Goal: Task Accomplishment & Management: Manage account settings

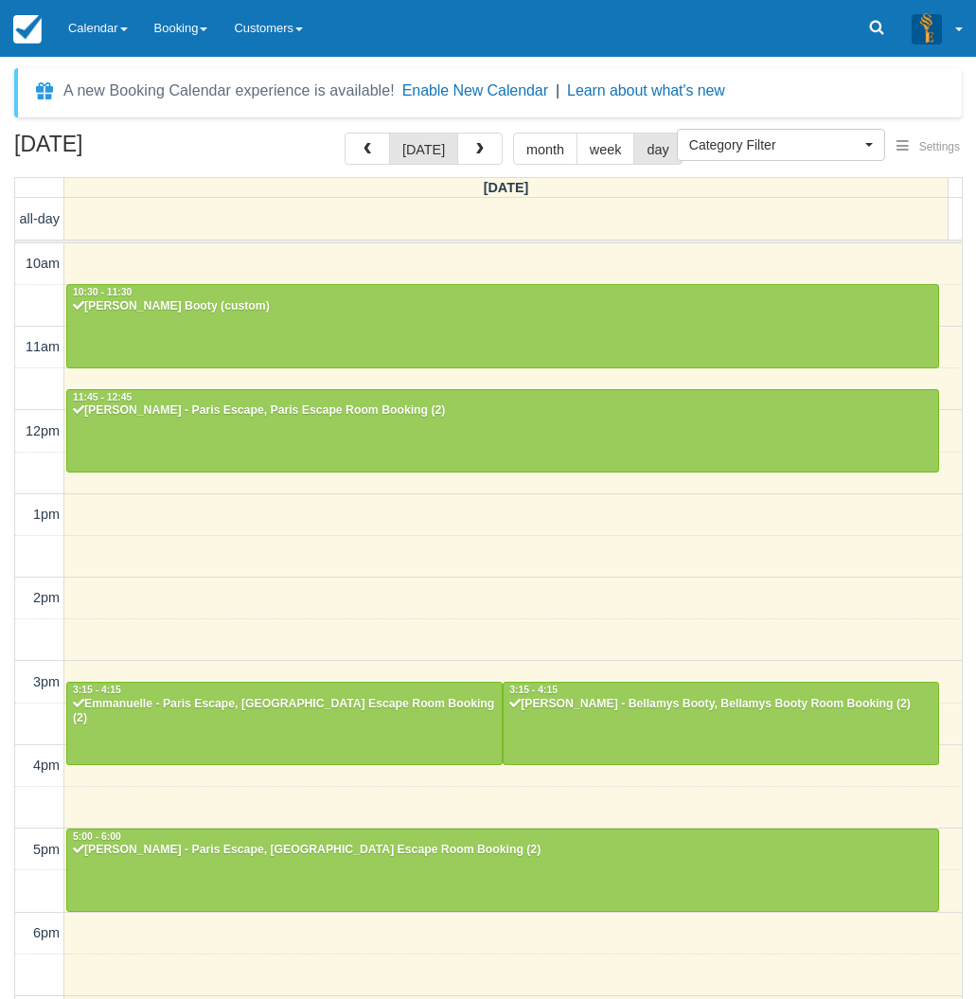
select select
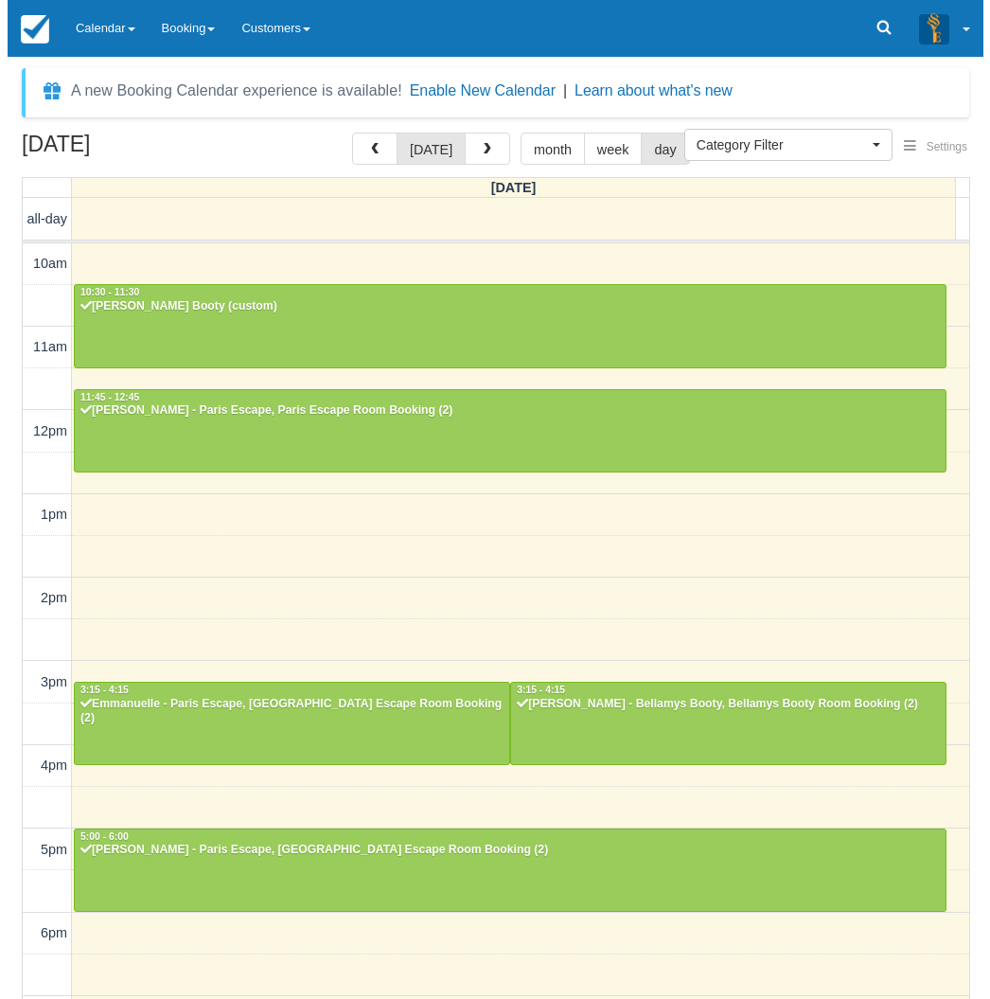
scroll to position [235, 0]
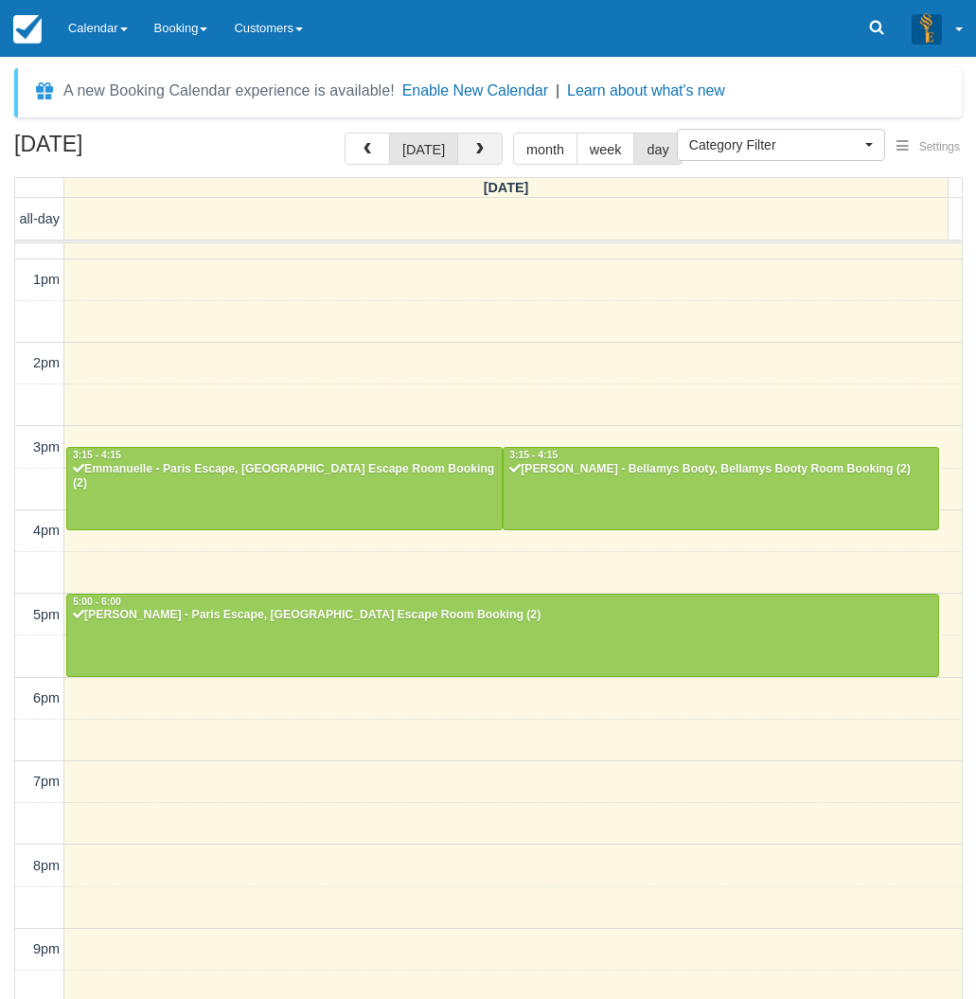
click at [483, 154] on button "button" at bounding box center [479, 149] width 45 height 32
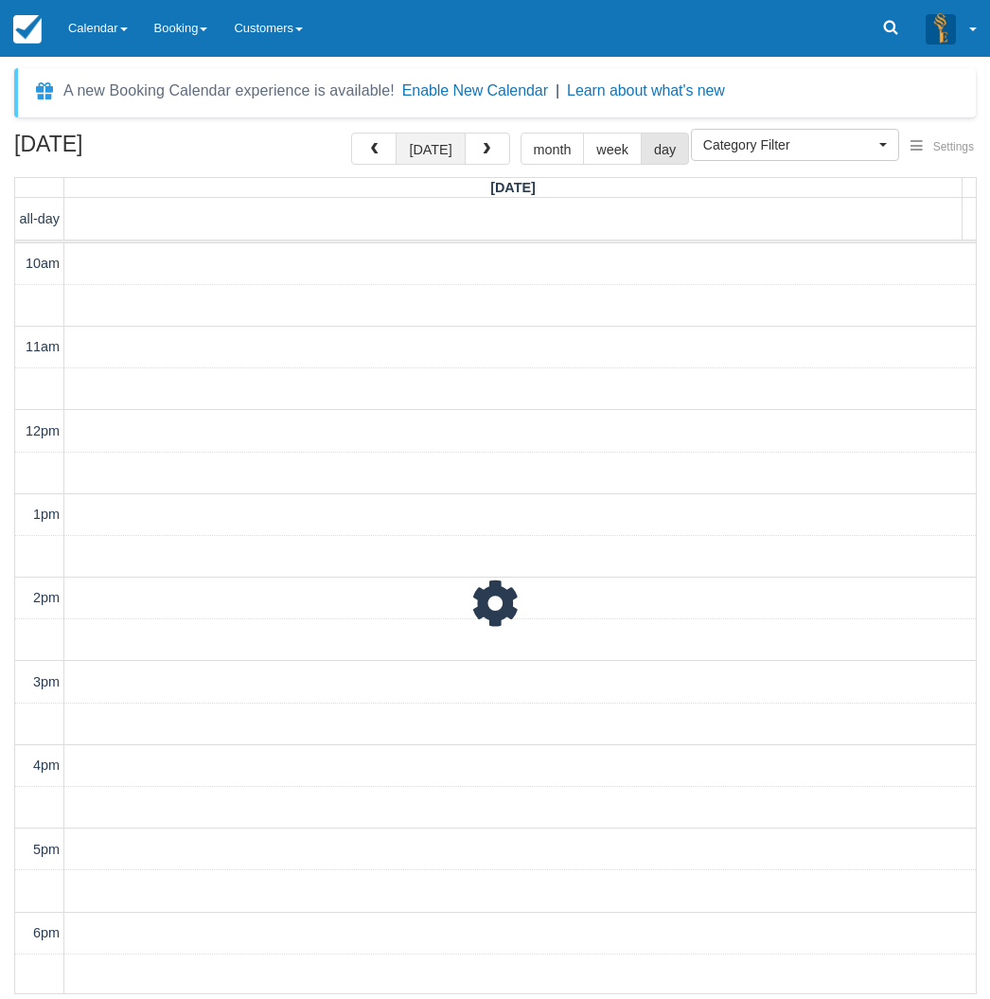
scroll to position [295, 0]
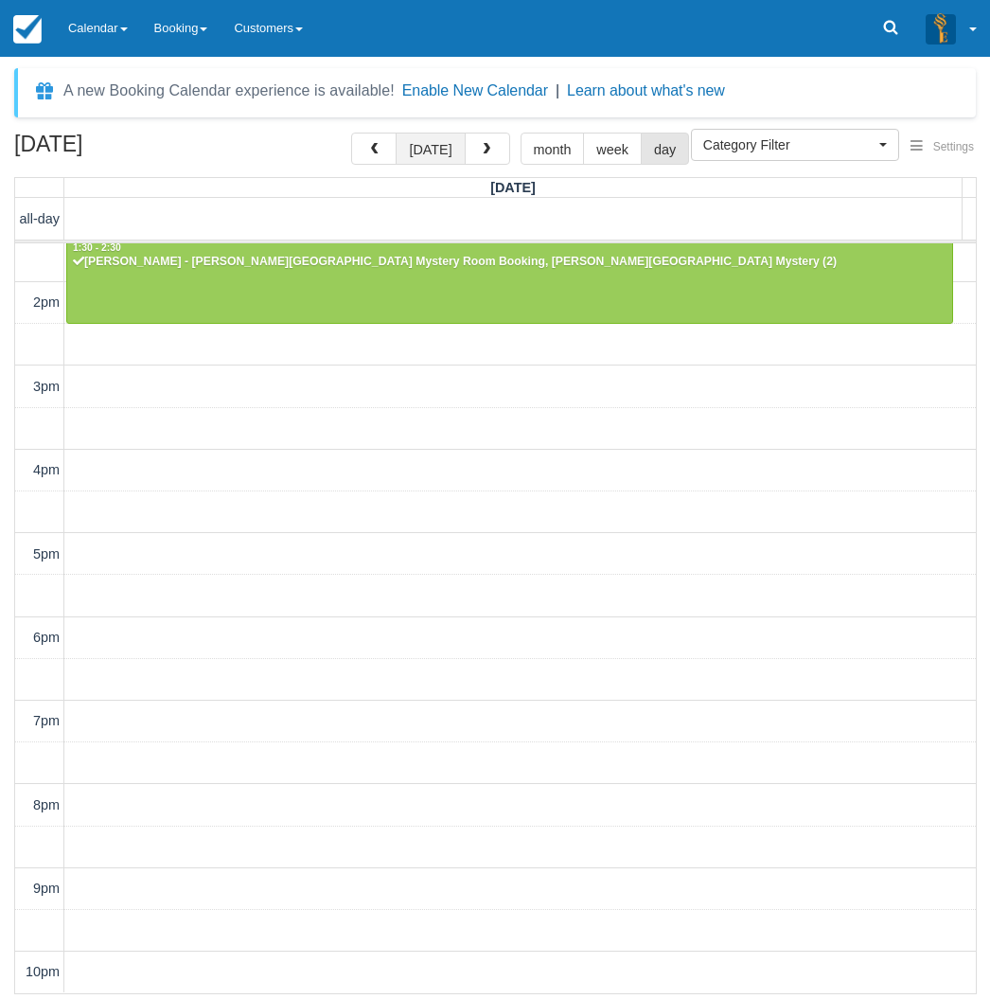
click at [436, 147] on button "[DATE]" at bounding box center [430, 149] width 69 height 32
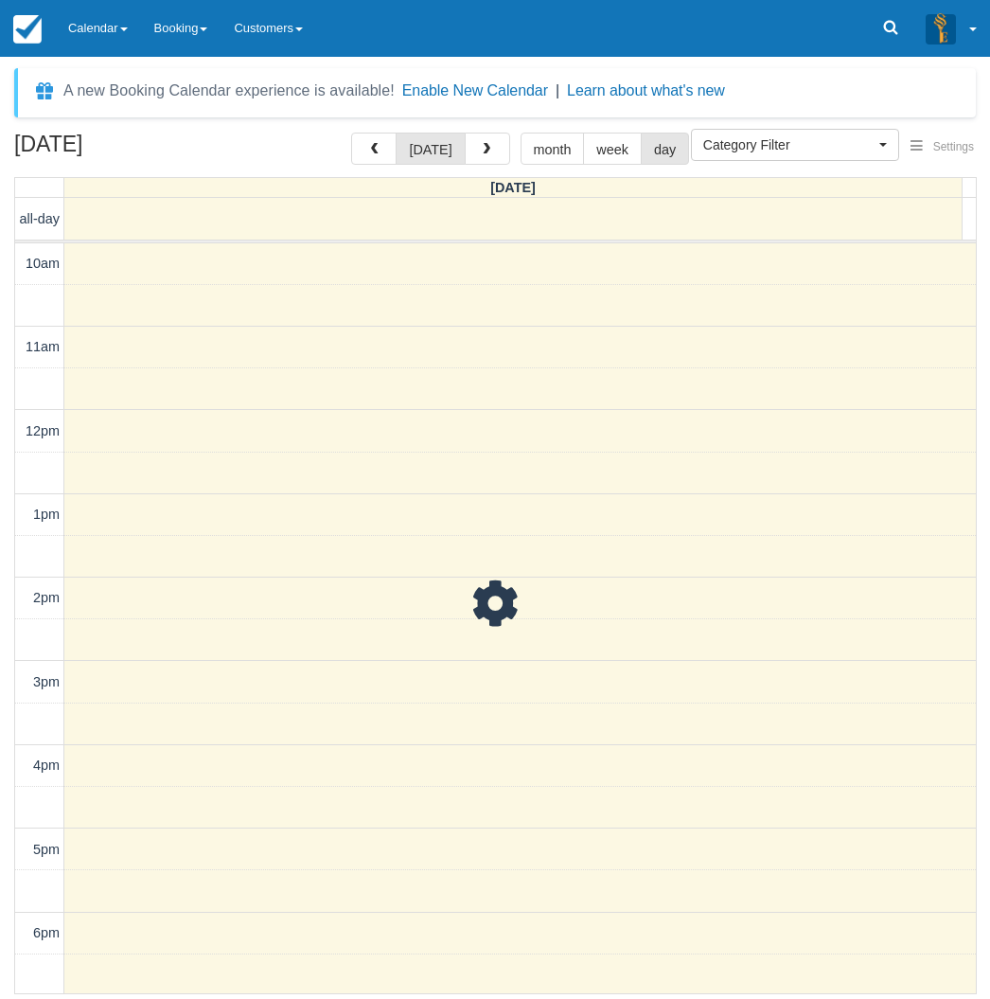
scroll to position [295, 0]
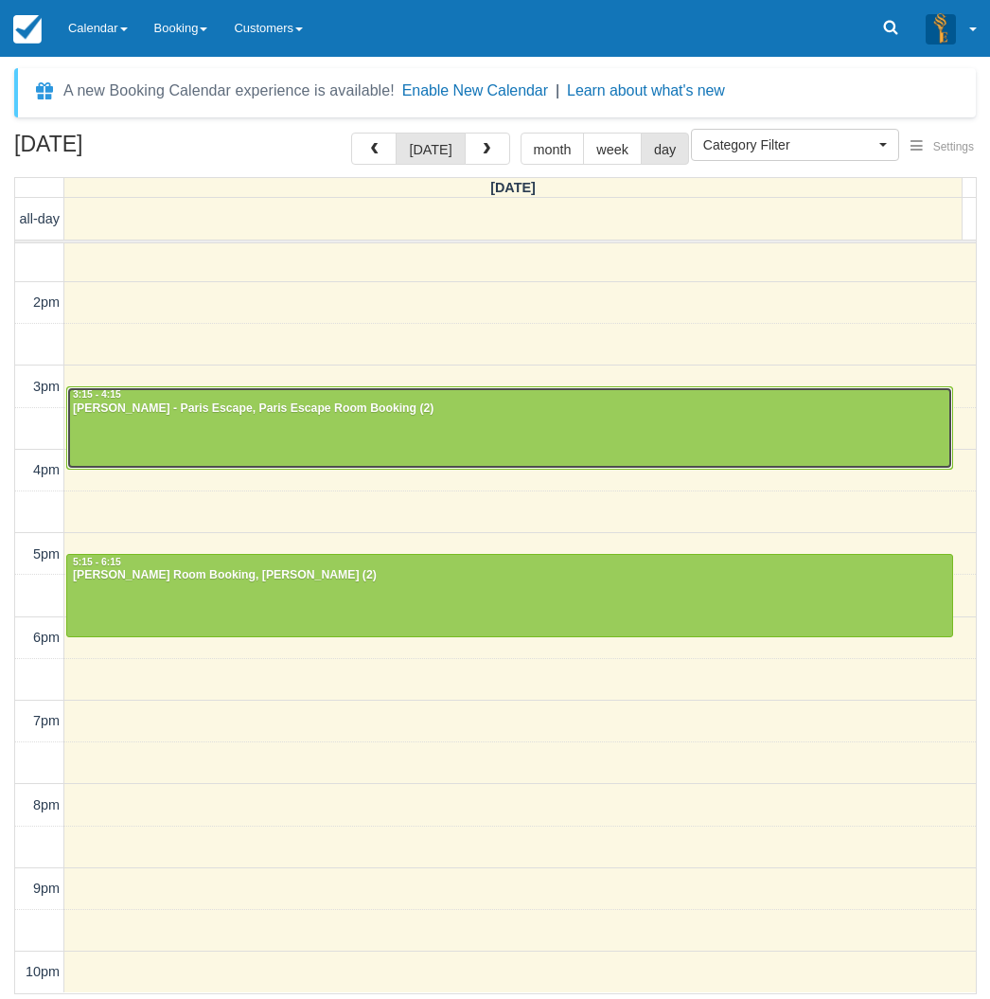
click at [371, 426] on div at bounding box center [509, 427] width 885 height 81
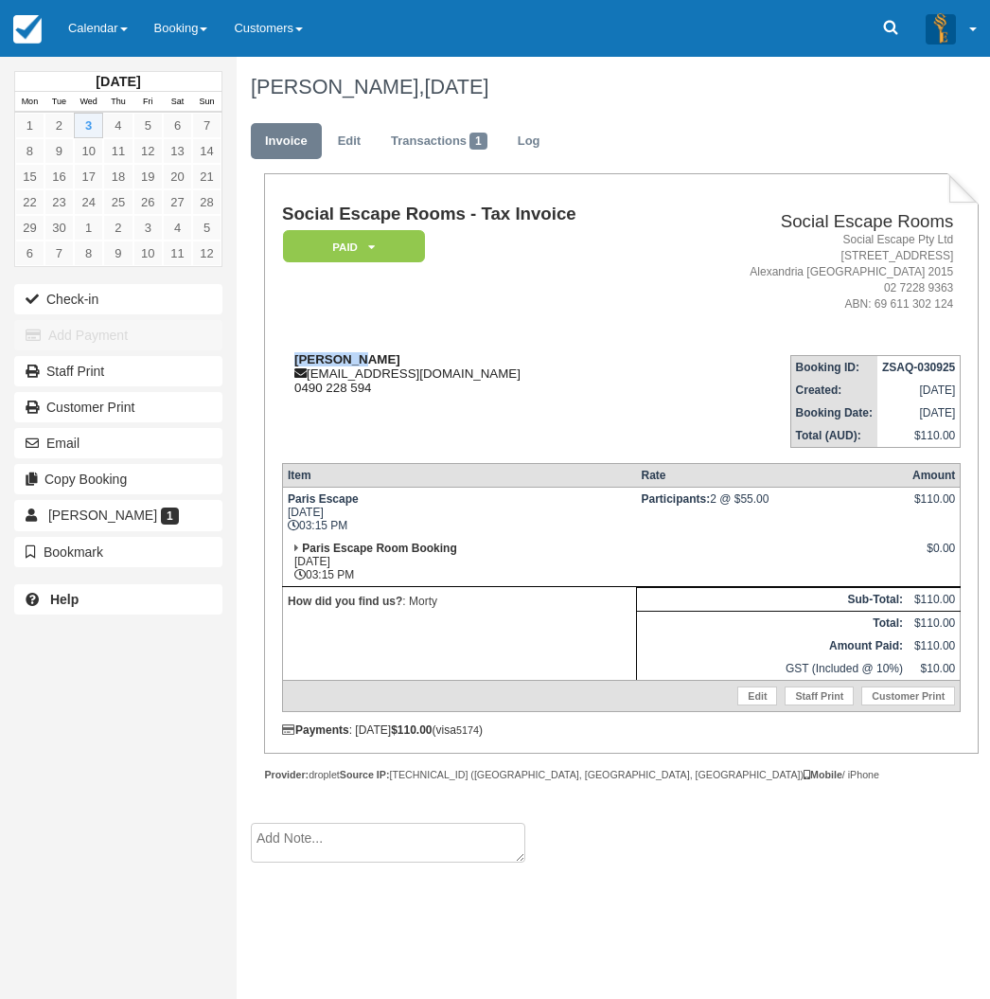
drag, startPoint x: 362, startPoint y: 361, endPoint x: 295, endPoint y: 358, distance: 66.3
click at [295, 358] on div "Jerry Lam jerrylpy@gmail.com 0490 228 594" at bounding box center [476, 373] width 389 height 43
copy strong "Jerry Lam"
click at [98, 34] on link "Calendar" at bounding box center [98, 28] width 86 height 57
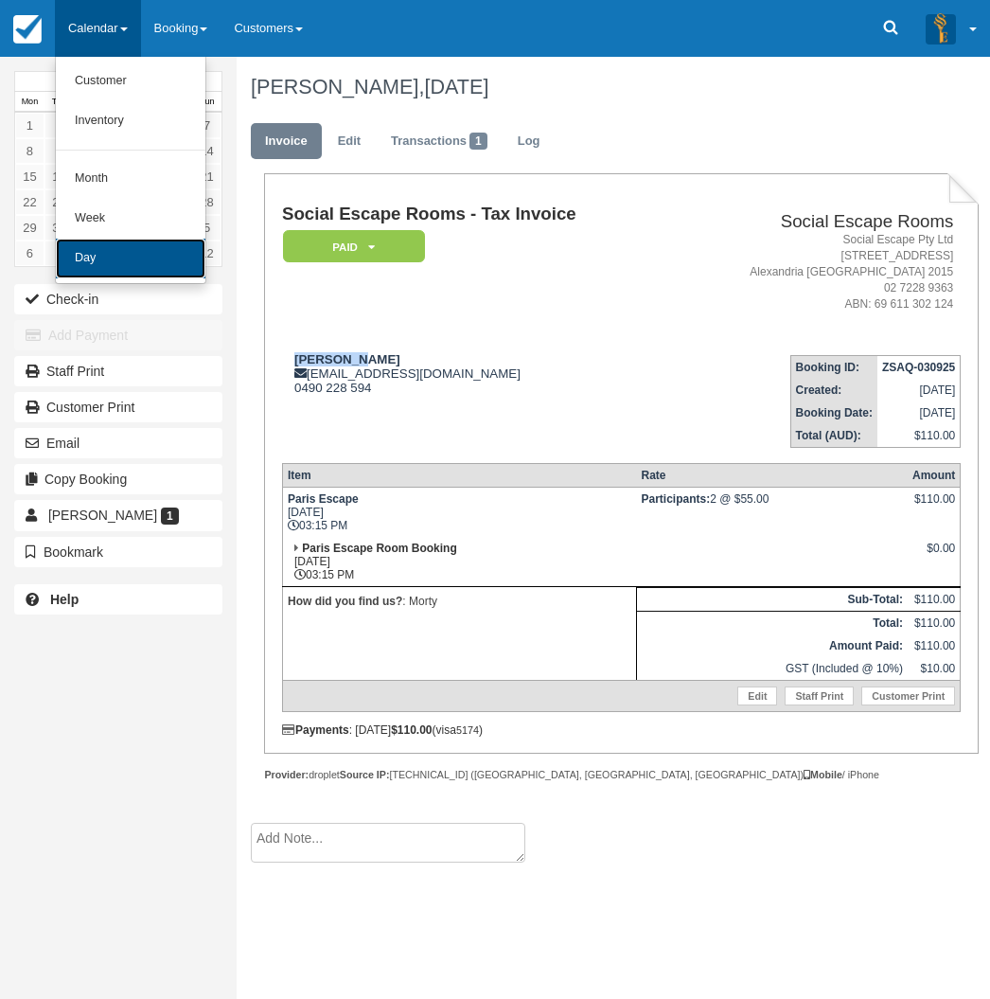
click at [112, 257] on link "Day" at bounding box center [131, 259] width 150 height 40
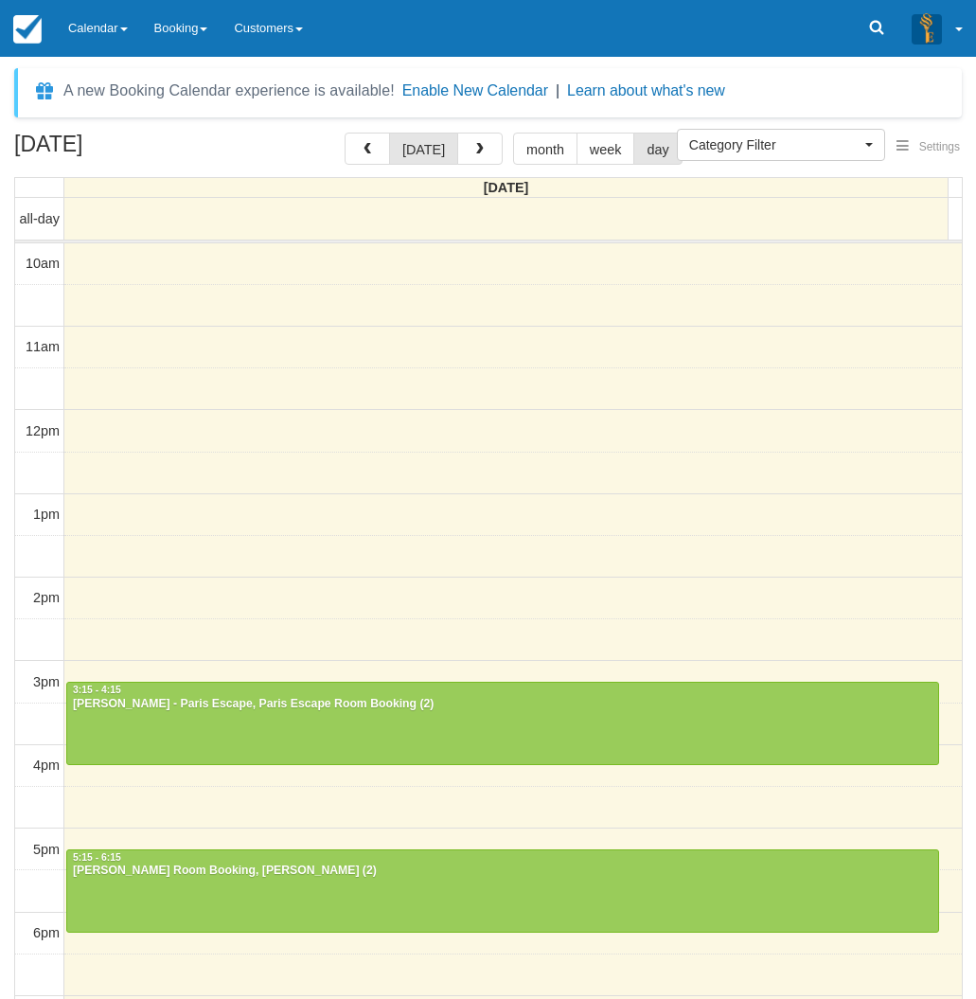
select select
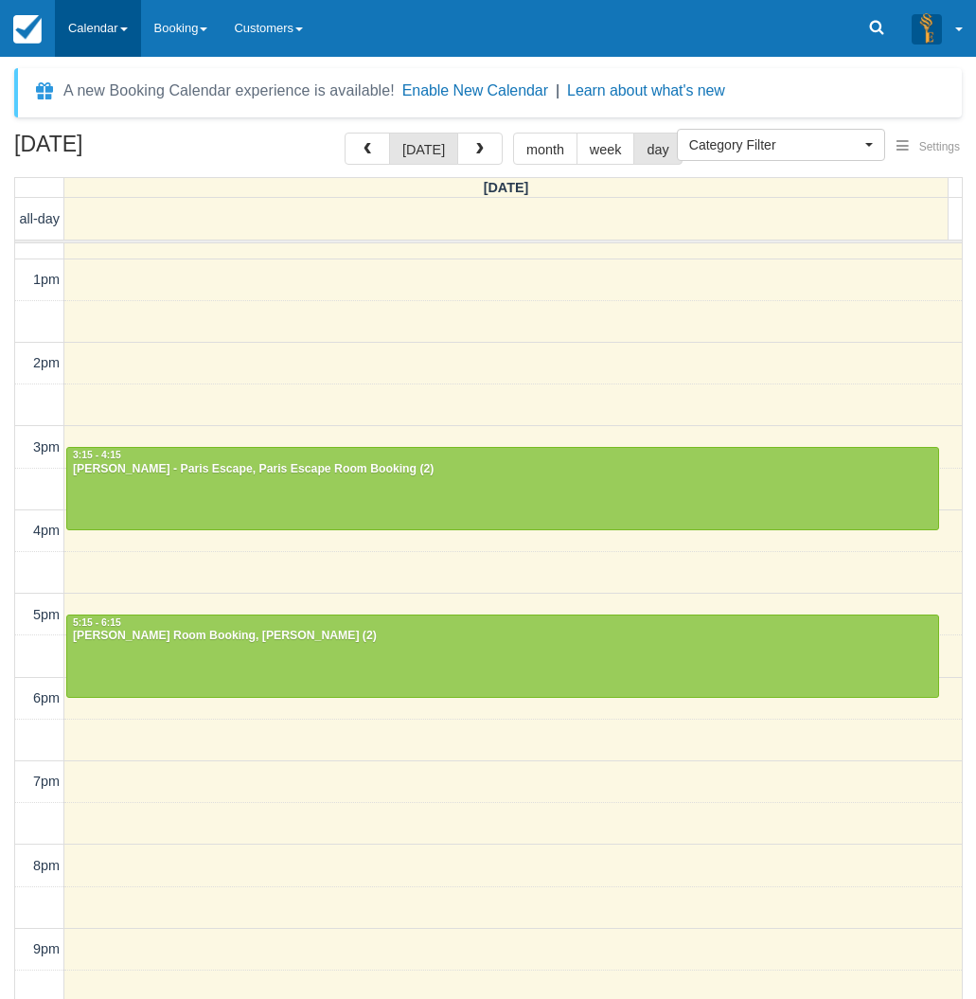
click at [101, 38] on link "Calendar" at bounding box center [98, 28] width 86 height 57
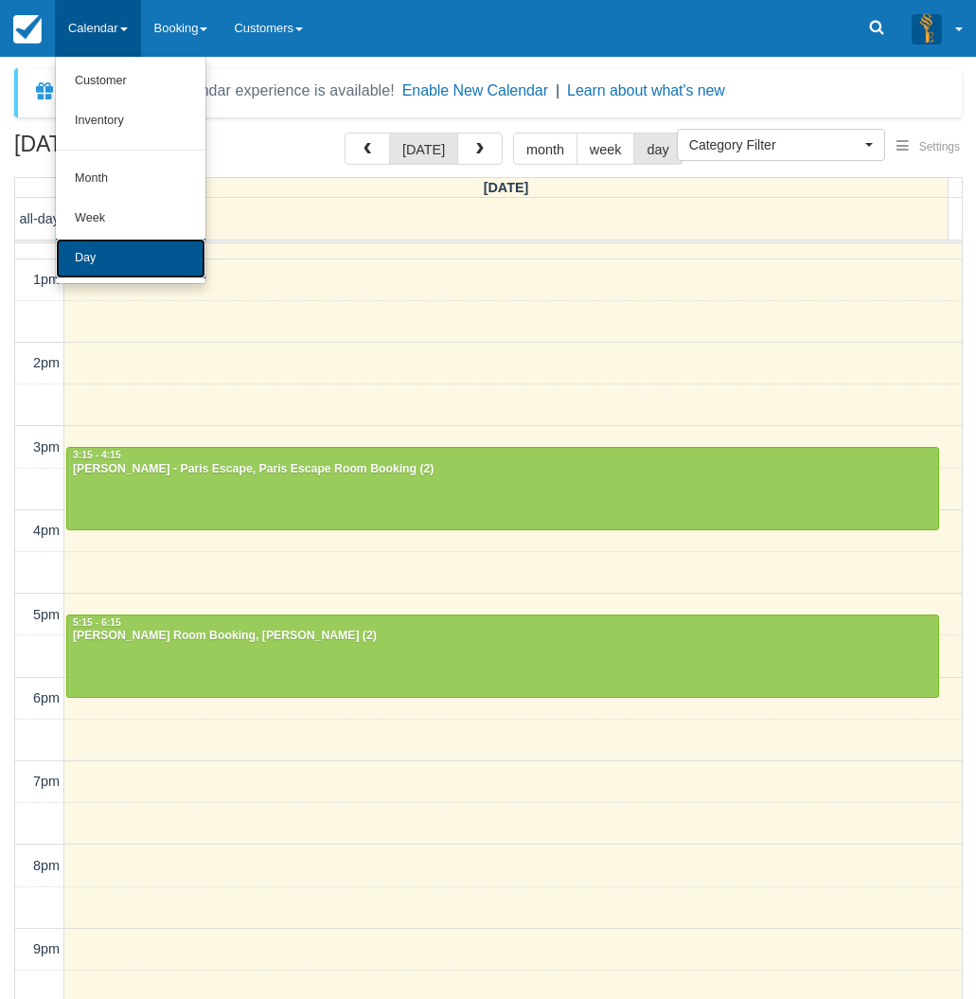
click at [127, 249] on link "Day" at bounding box center [131, 259] width 150 height 40
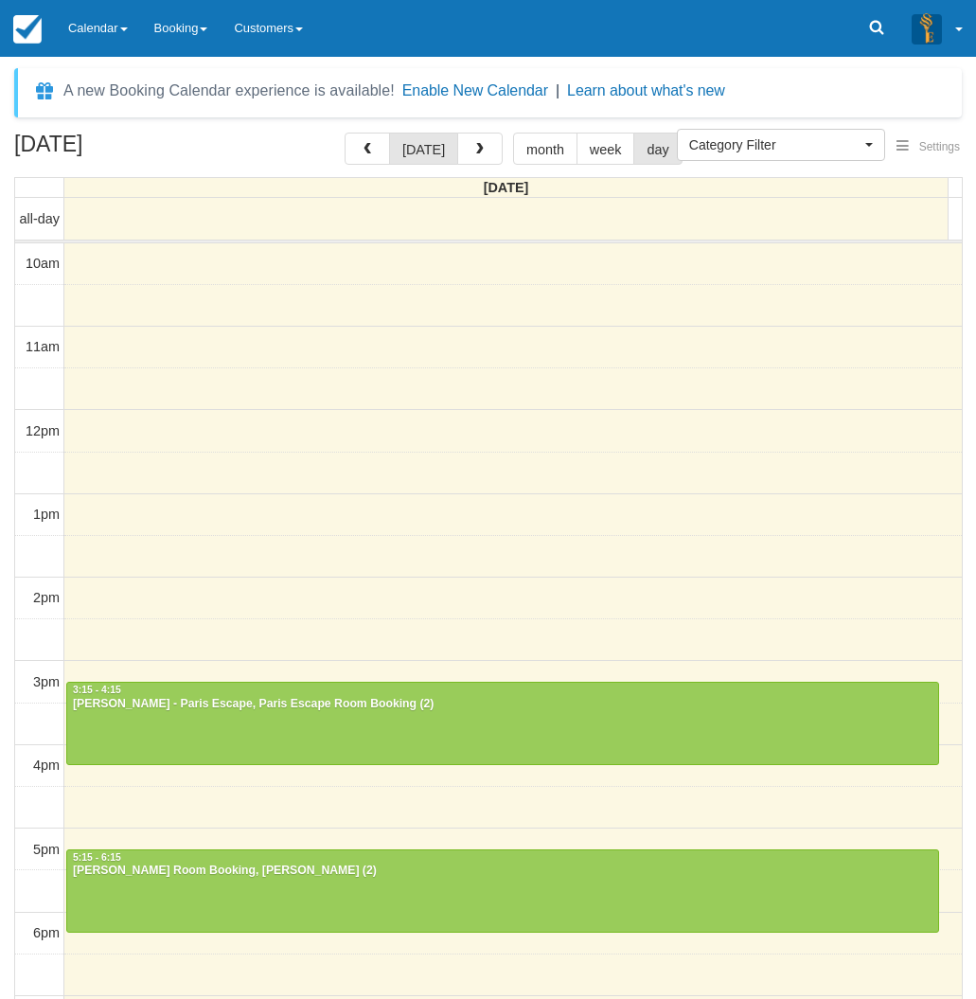
select select
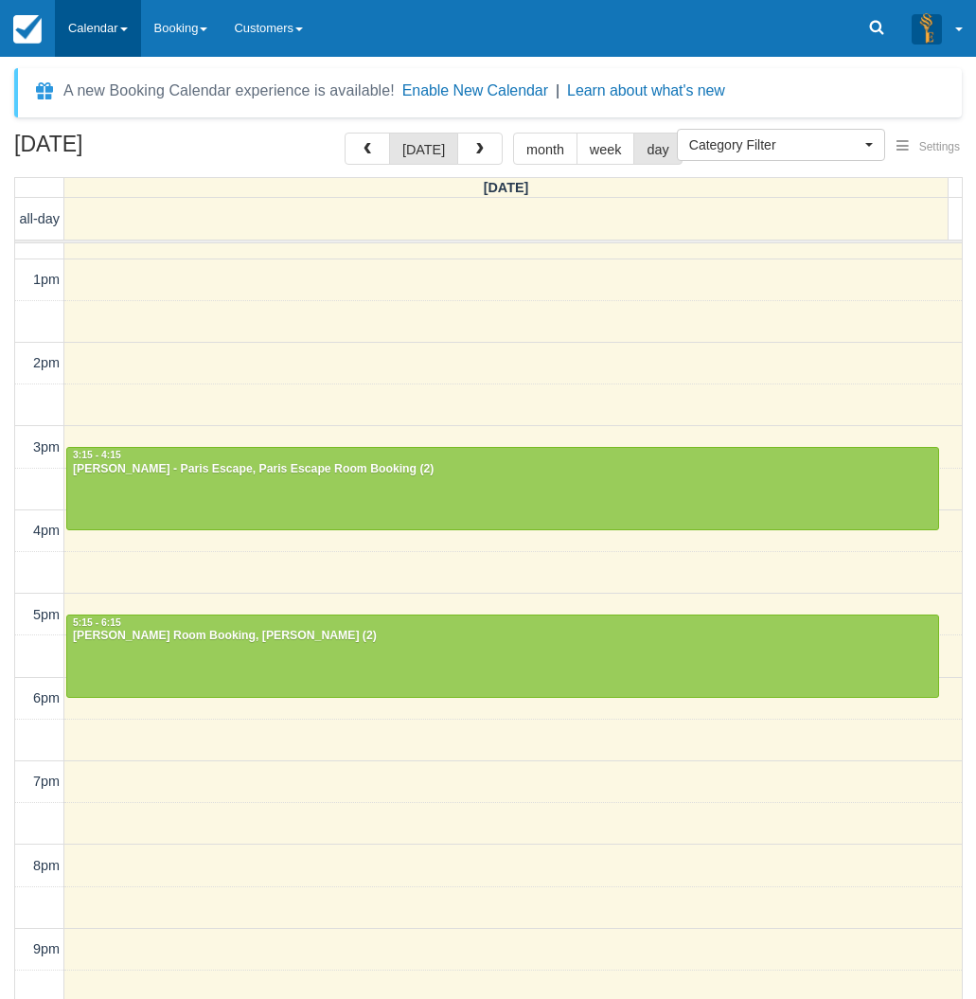
click at [107, 52] on link "Calendar" at bounding box center [98, 28] width 86 height 57
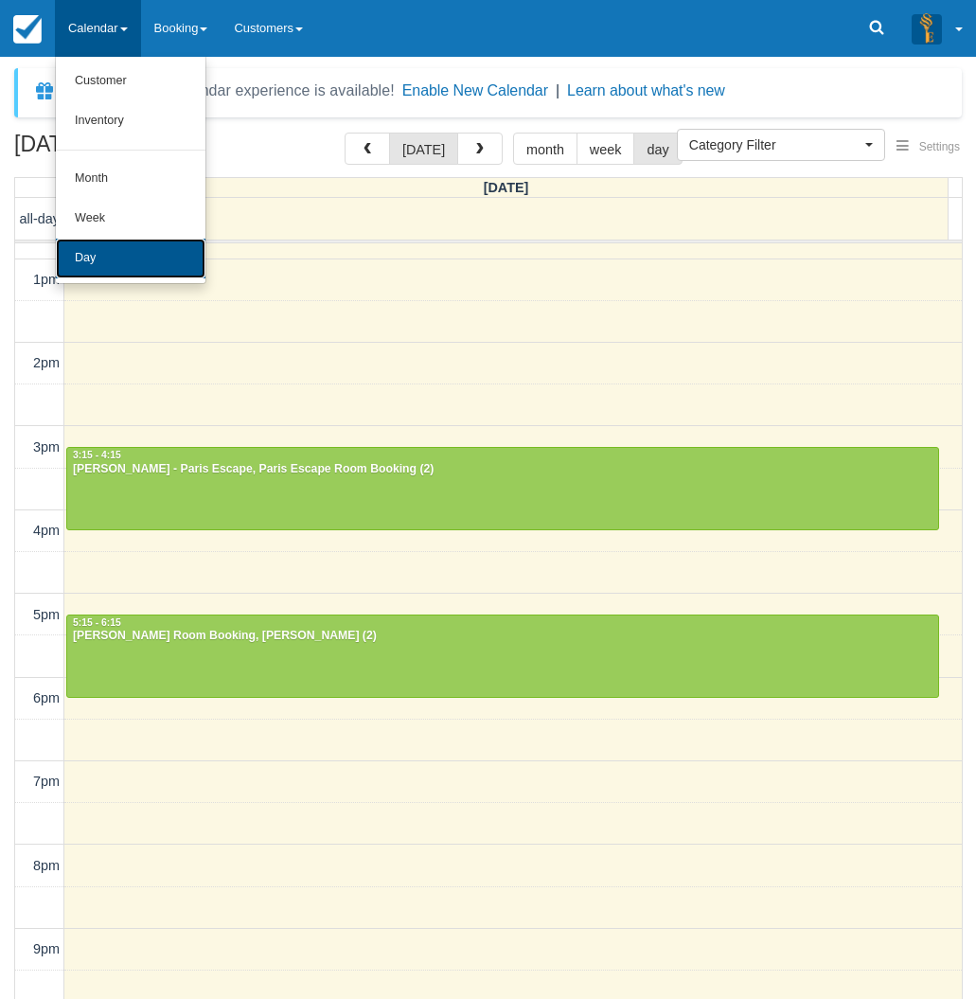
click at [116, 267] on link "Day" at bounding box center [131, 259] width 150 height 40
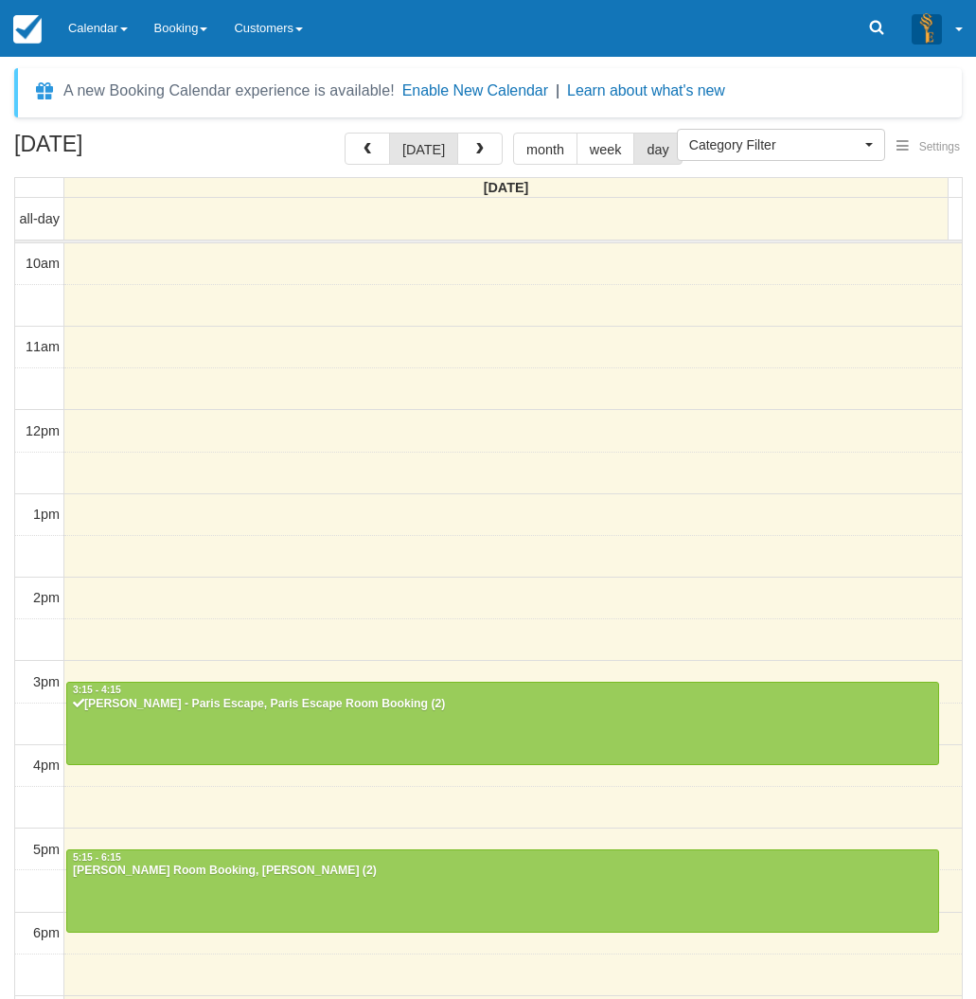
select select
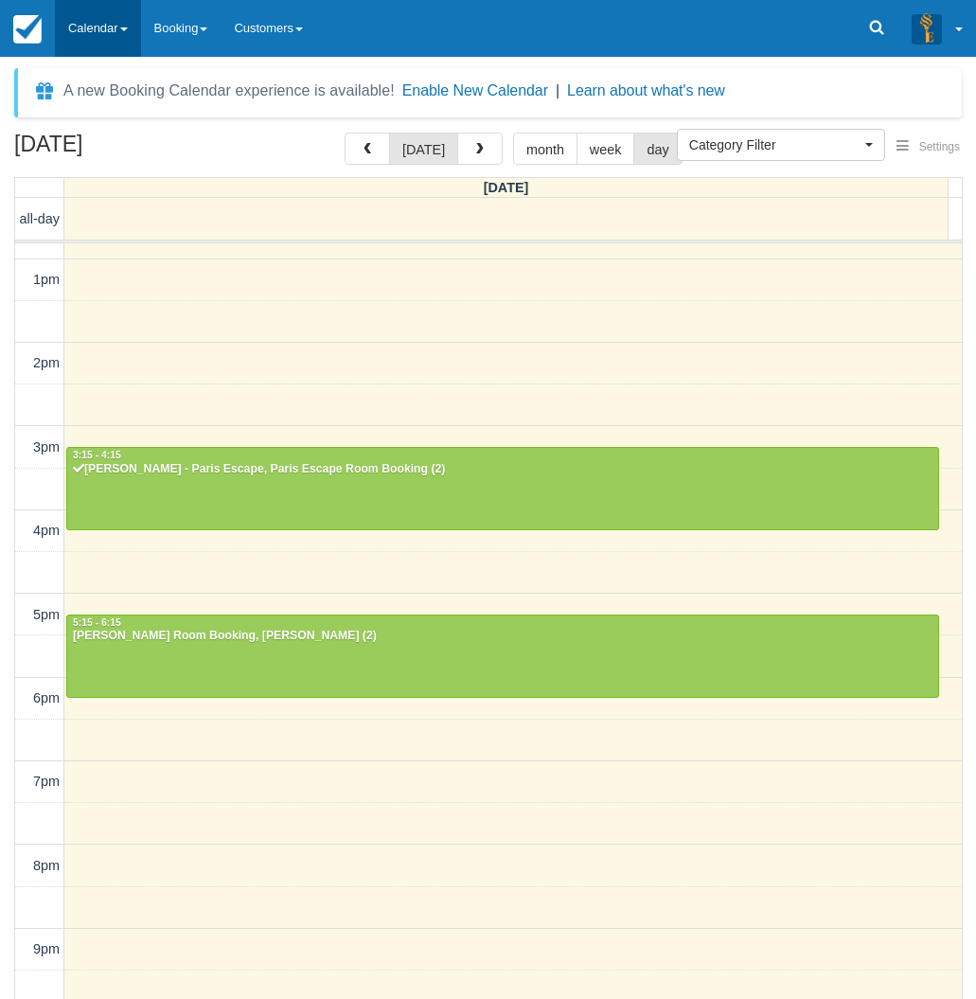
click at [117, 33] on link "Calendar" at bounding box center [98, 28] width 86 height 57
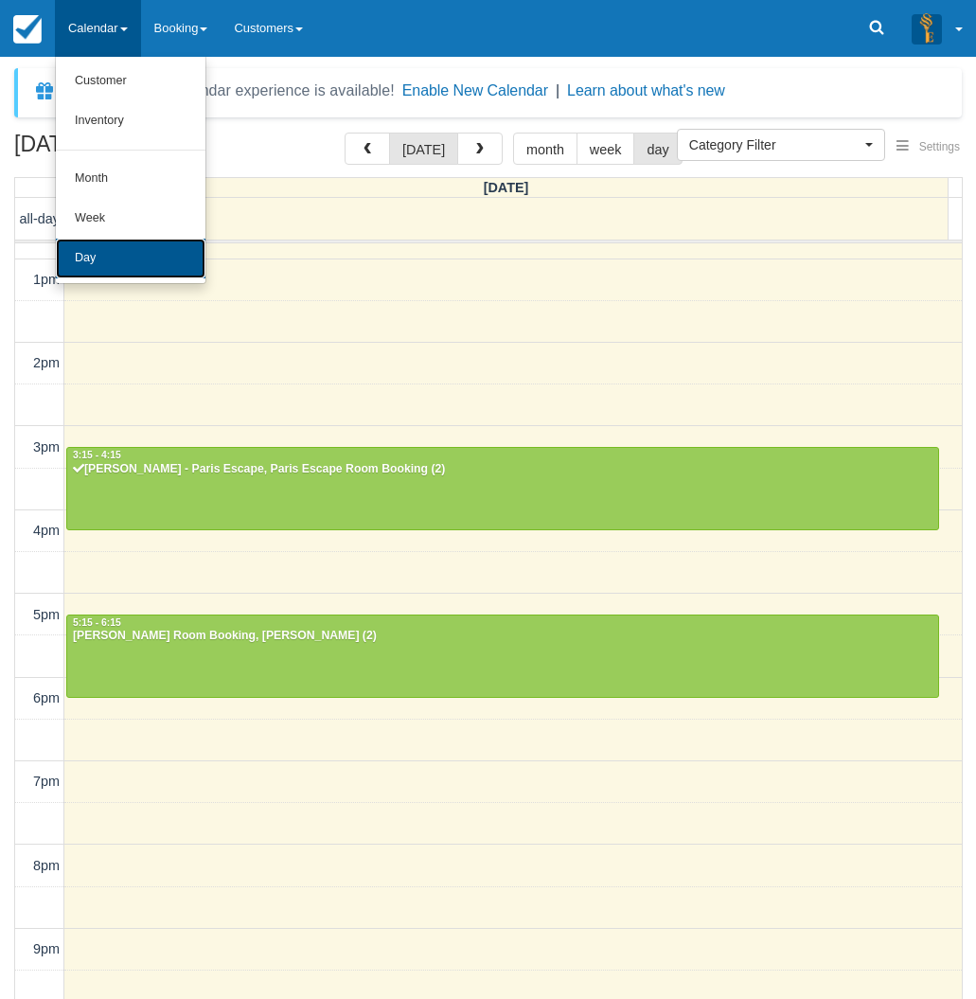
click at [94, 273] on link "Day" at bounding box center [131, 259] width 150 height 40
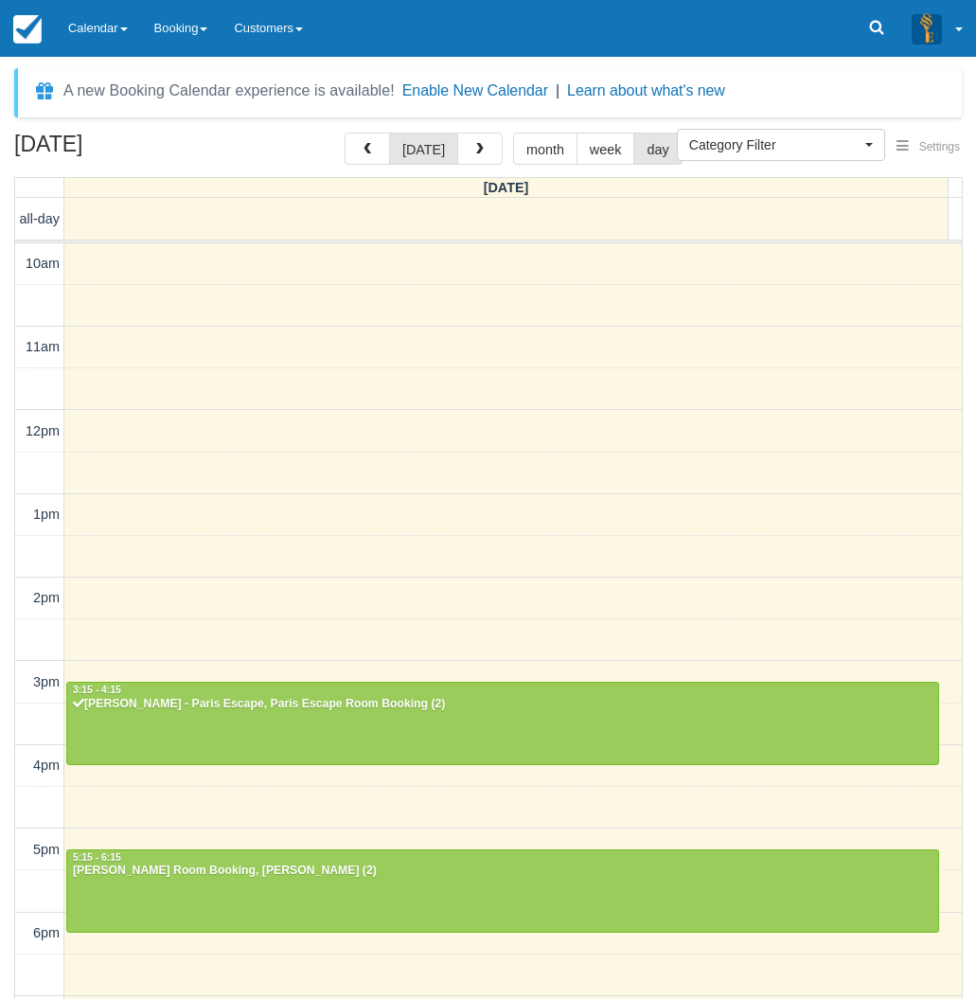
select select
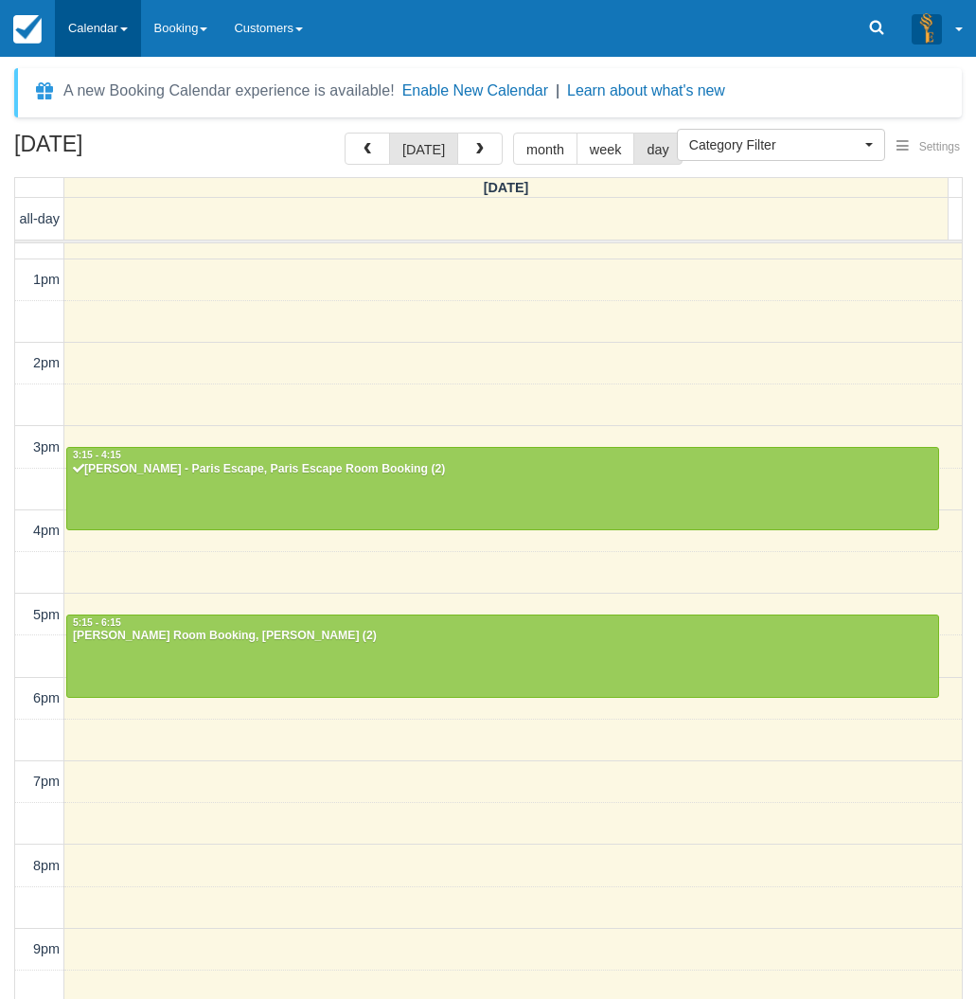
click at [126, 43] on link "Calendar" at bounding box center [98, 28] width 86 height 57
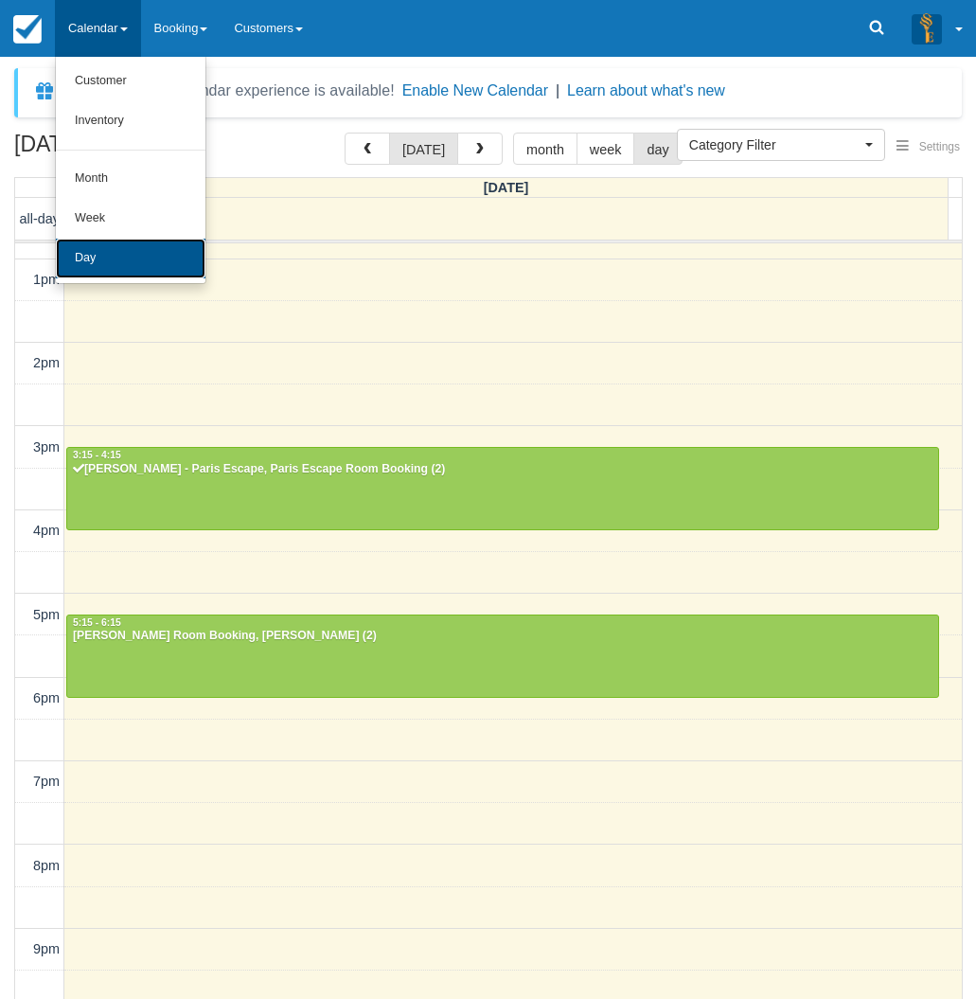
click at [87, 254] on link "Day" at bounding box center [131, 259] width 150 height 40
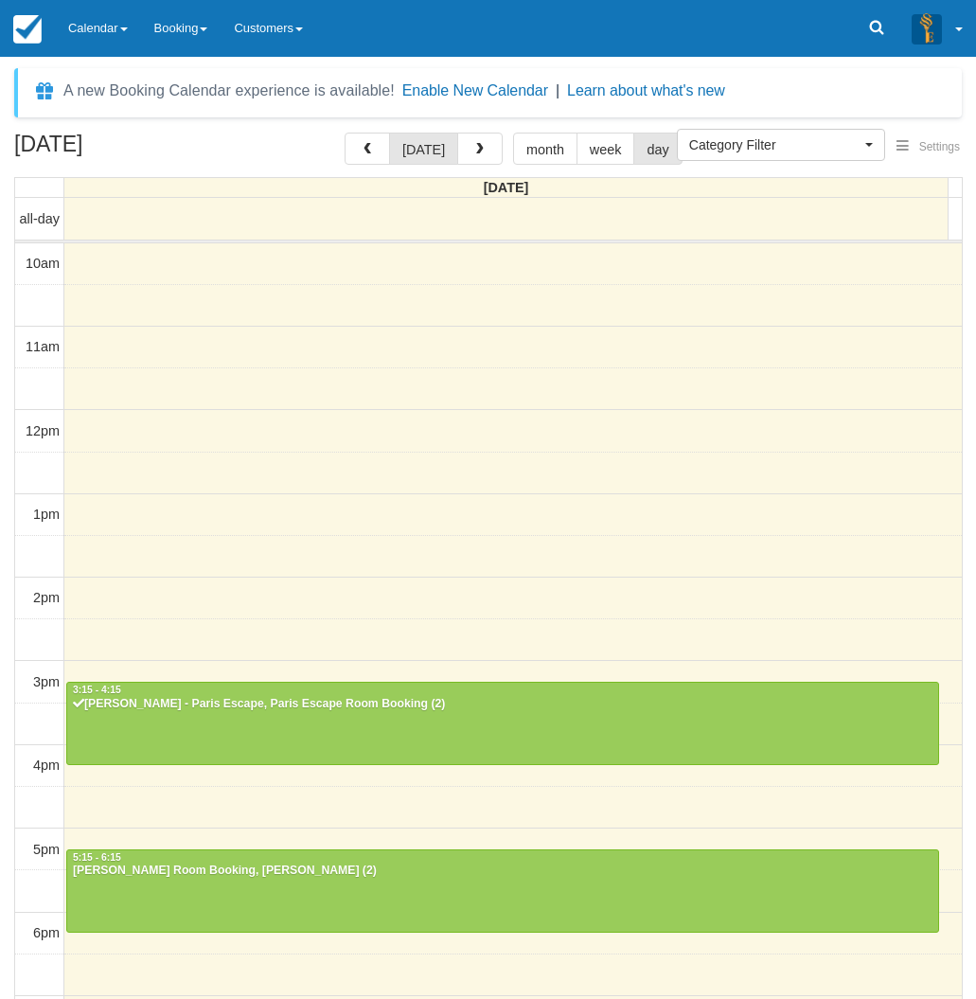
select select
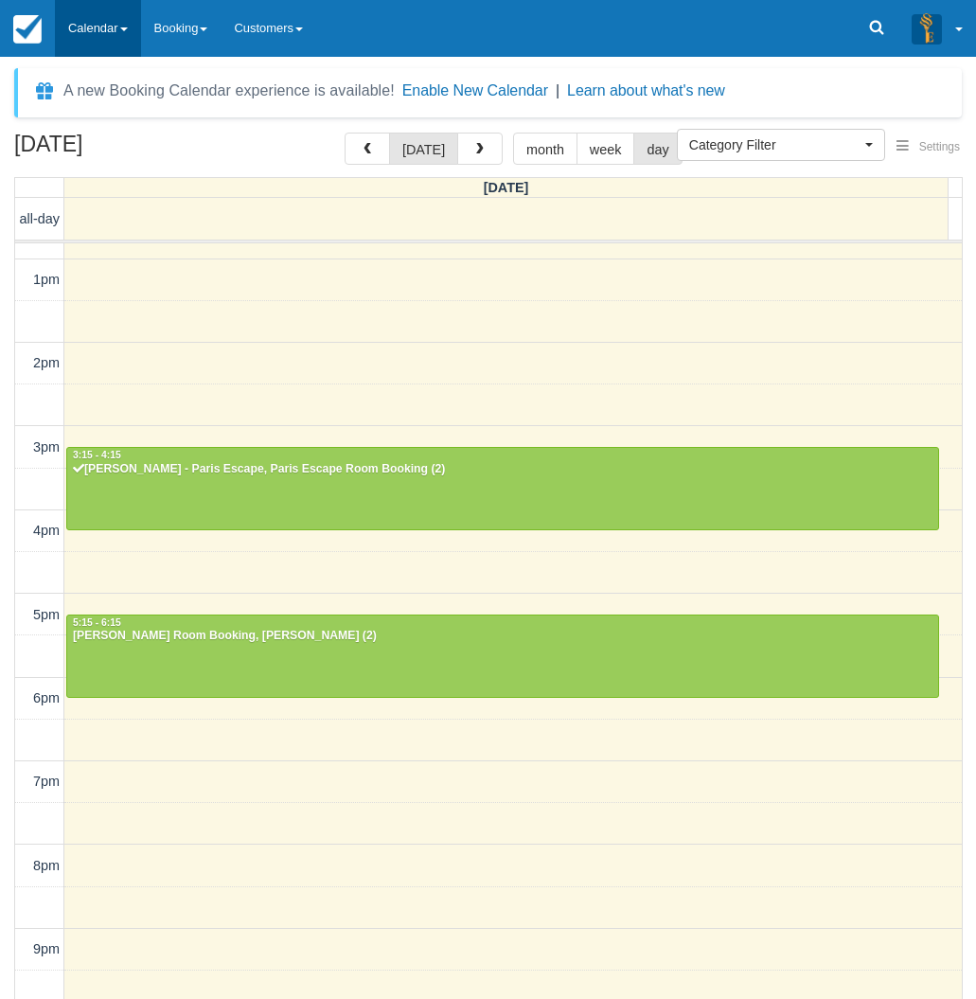
click at [98, 36] on link "Calendar" at bounding box center [98, 28] width 86 height 57
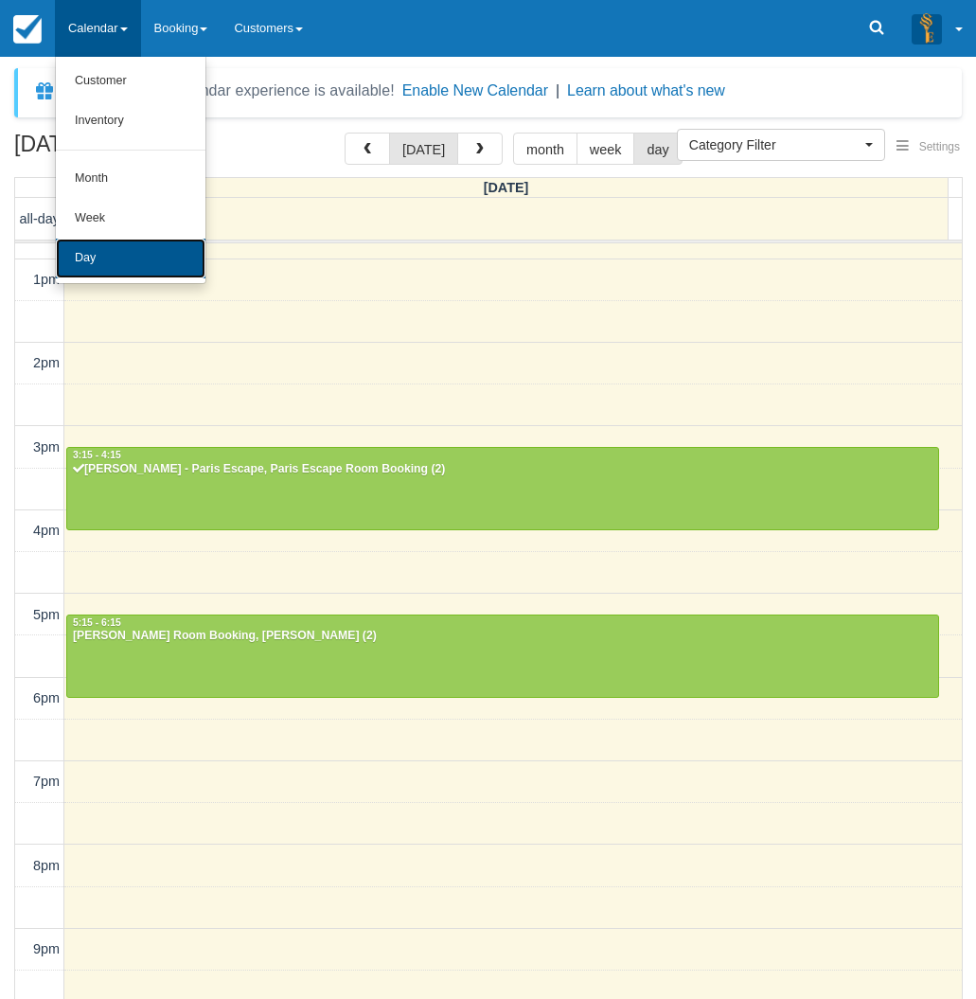
click at [114, 248] on link "Day" at bounding box center [131, 259] width 150 height 40
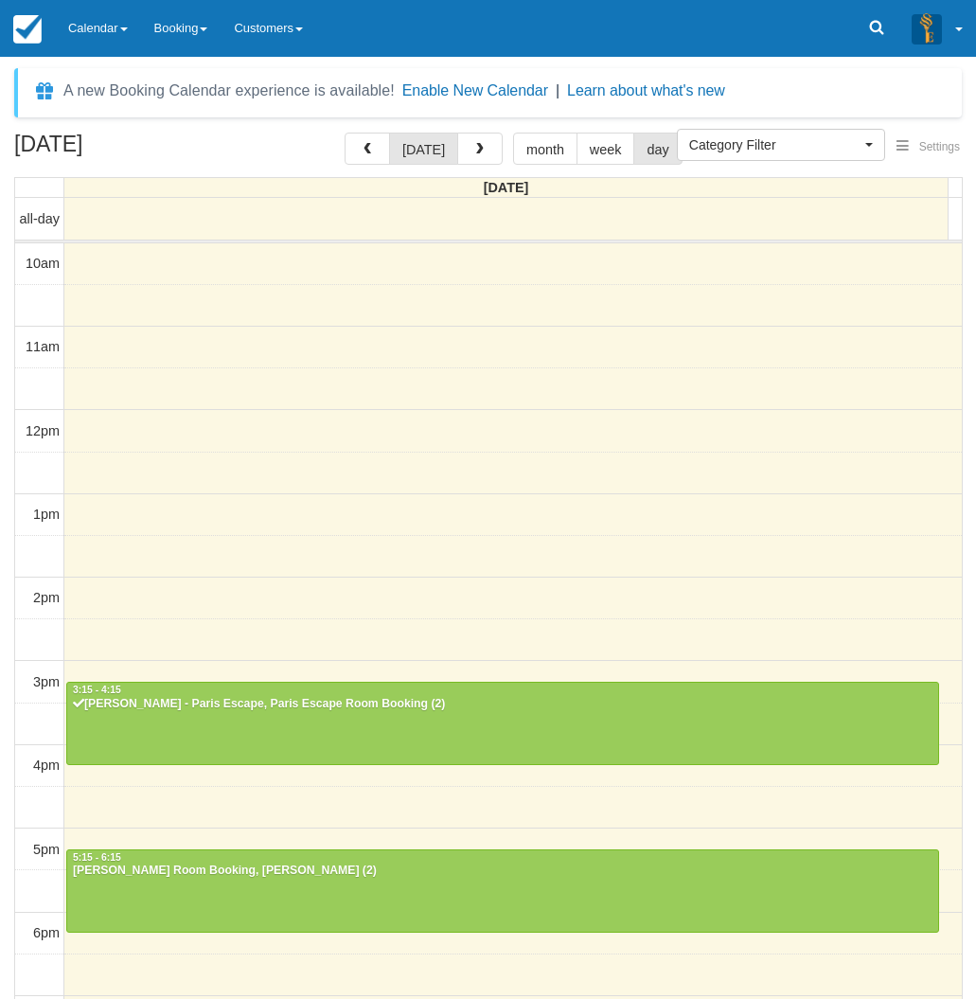
select select
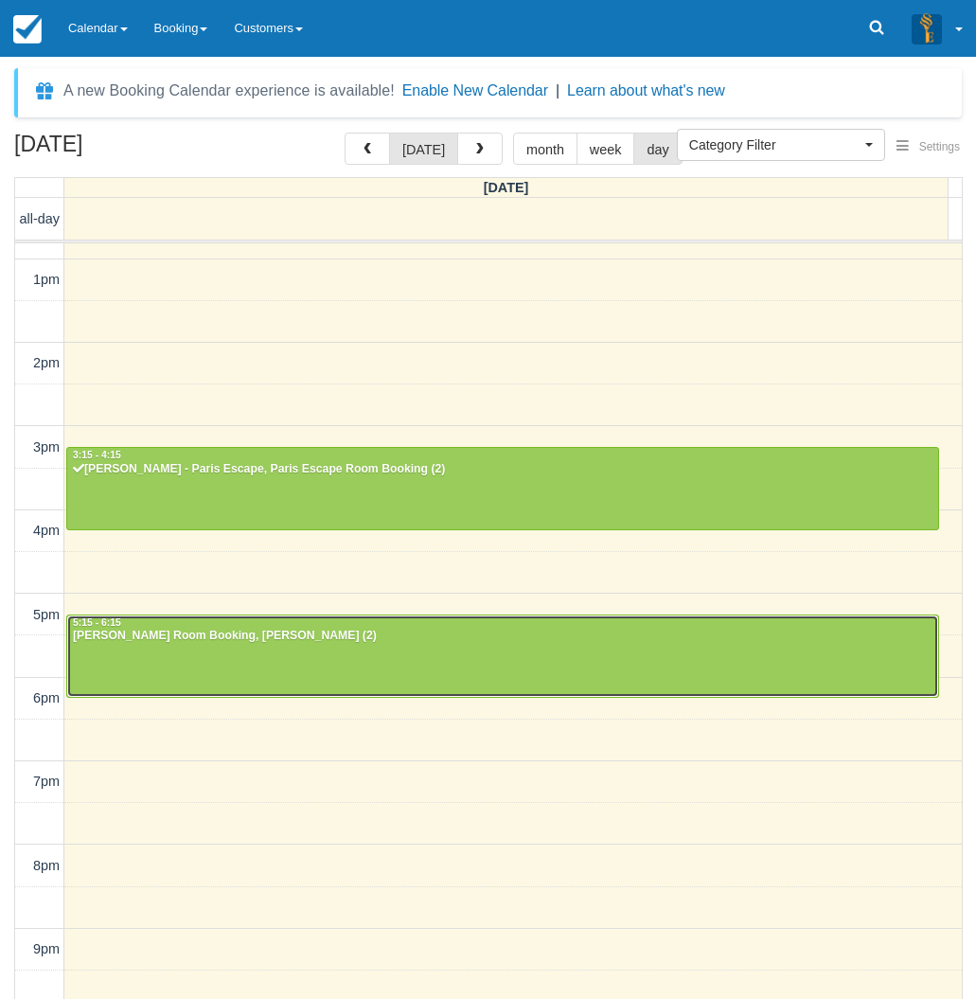
click at [301, 660] on div at bounding box center [502, 655] width 871 height 81
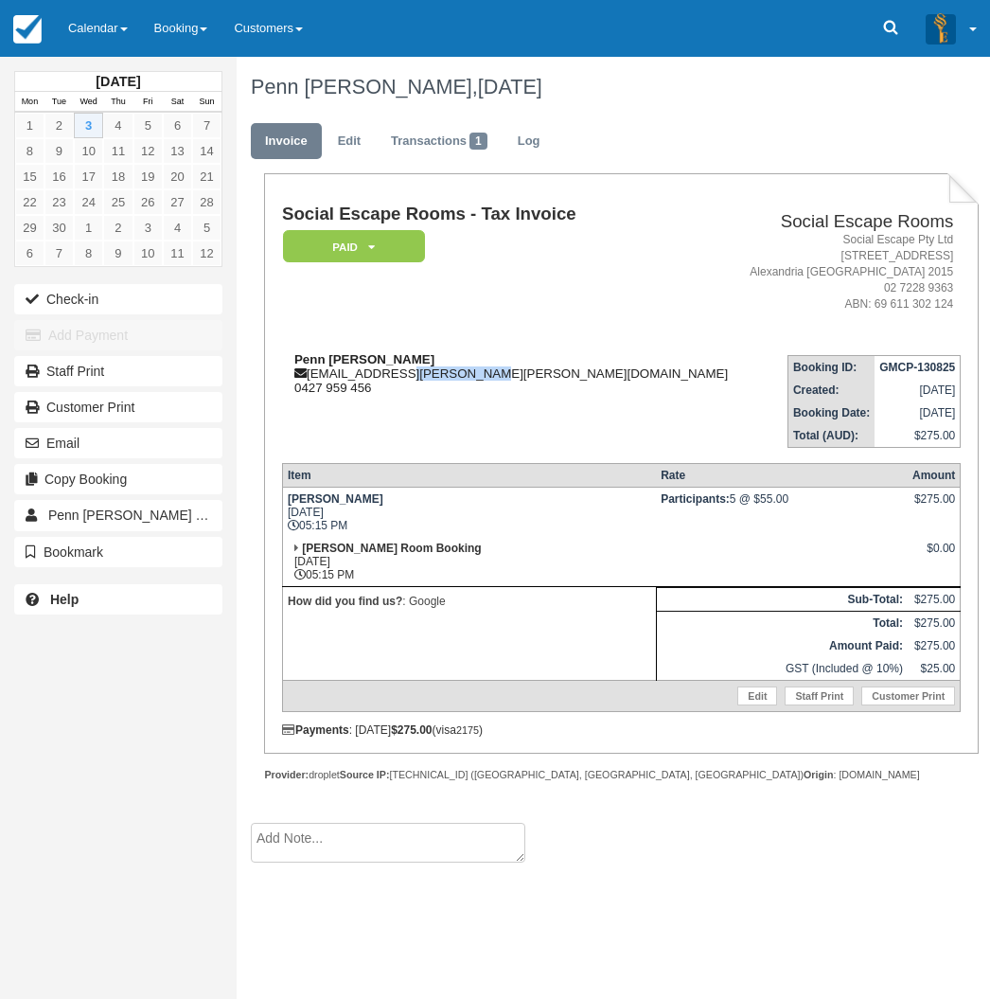
drag, startPoint x: 476, startPoint y: 372, endPoint x: 401, endPoint y: 374, distance: 74.8
click at [401, 374] on div "Penn Burrows penn.burrows@kuehne-nagel.com 0427 959 456" at bounding box center [509, 373] width 455 height 43
click at [98, 30] on link "Calendar" at bounding box center [98, 28] width 86 height 57
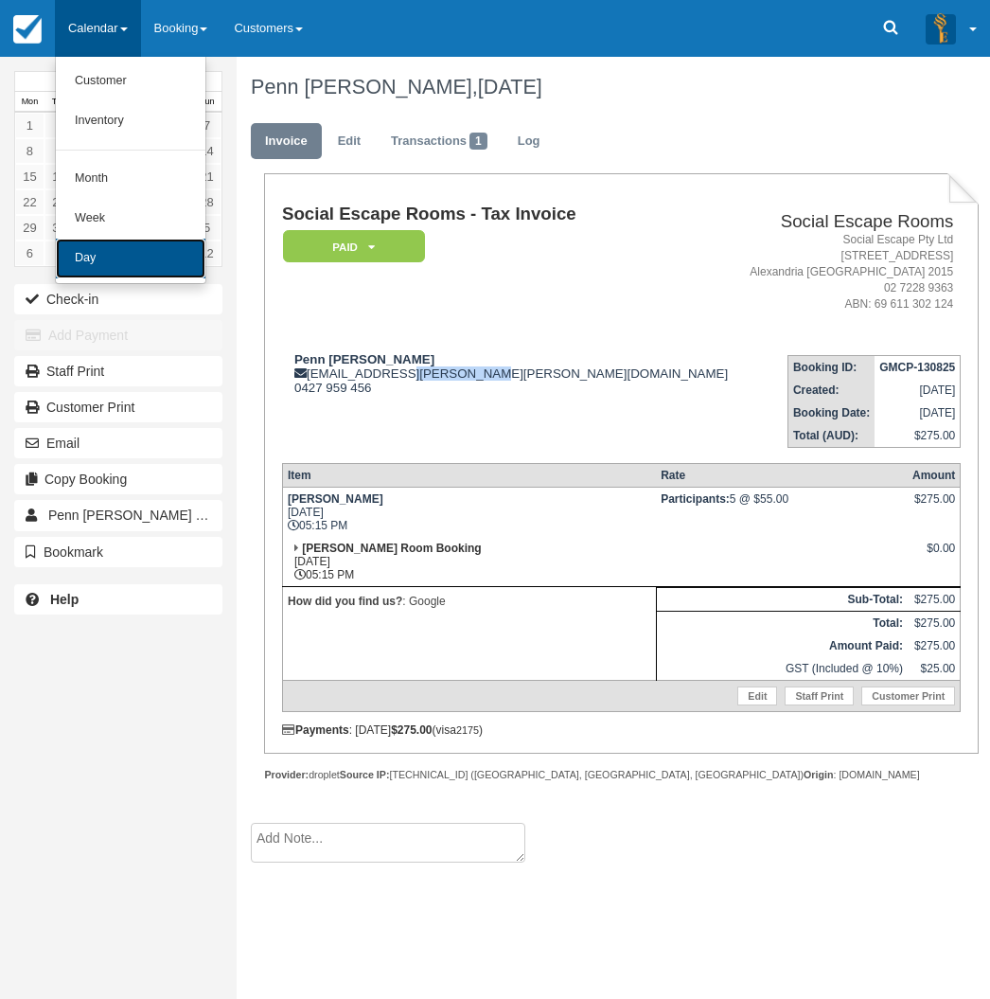
click at [110, 252] on link "Day" at bounding box center [131, 259] width 150 height 40
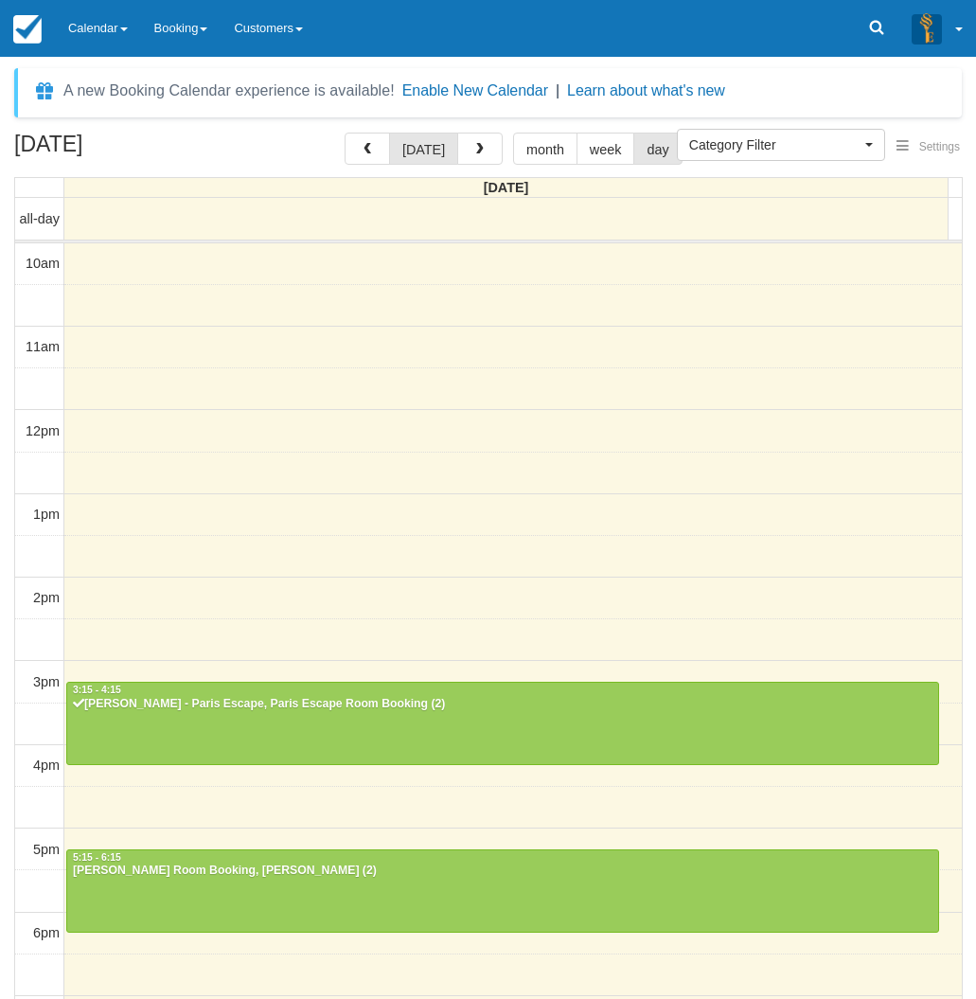
select select
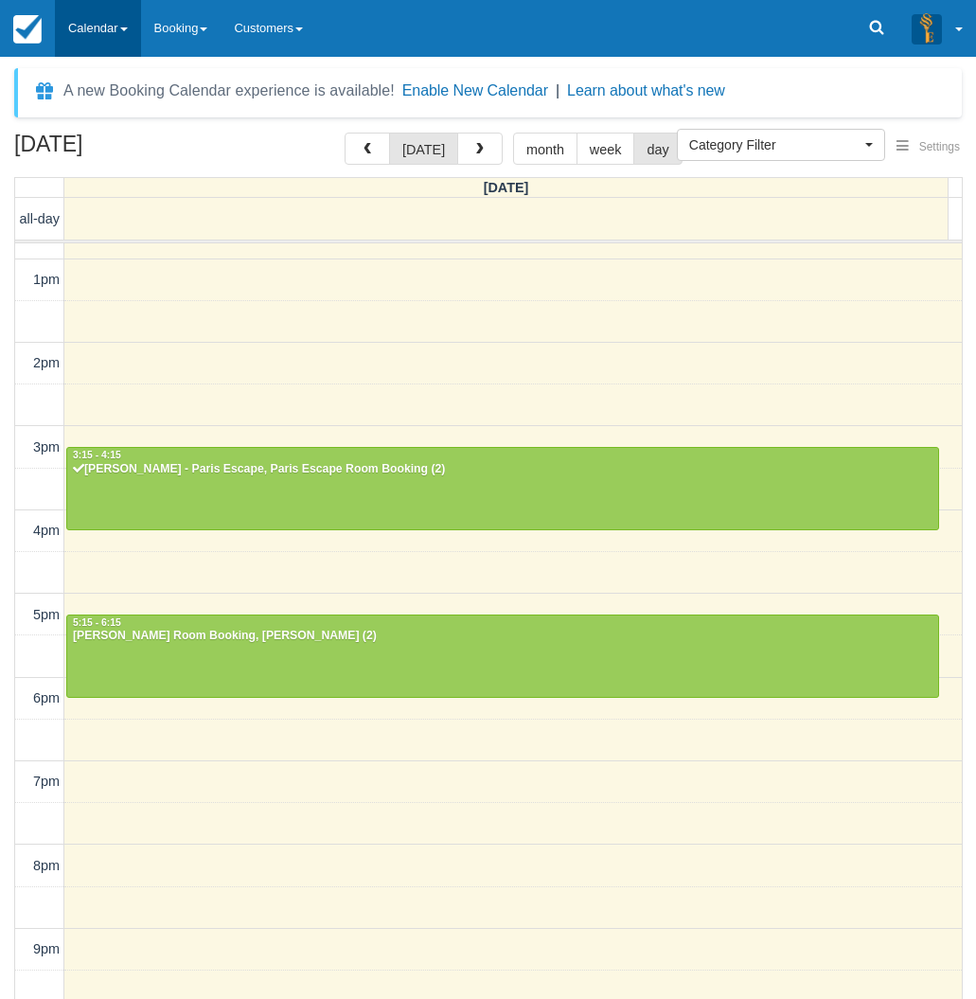
click at [132, 23] on link "Calendar" at bounding box center [98, 28] width 86 height 57
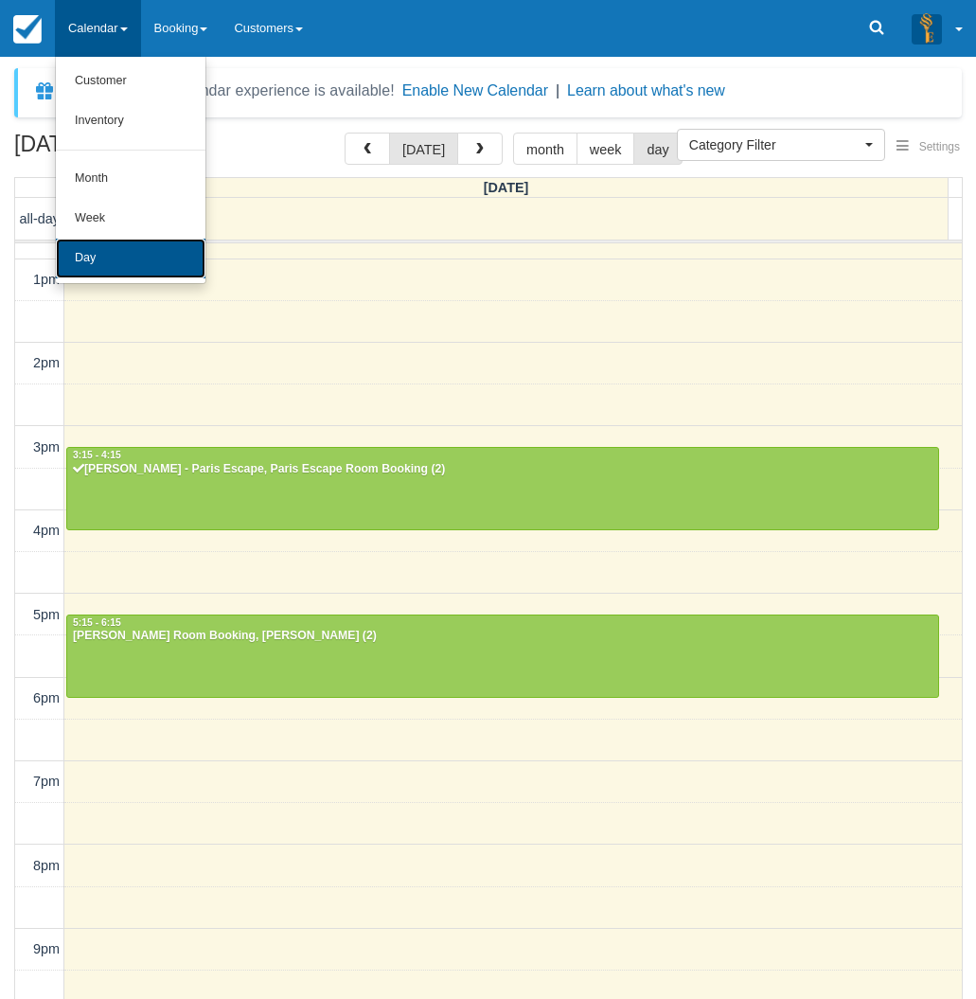
click at [115, 245] on link "Day" at bounding box center [131, 259] width 150 height 40
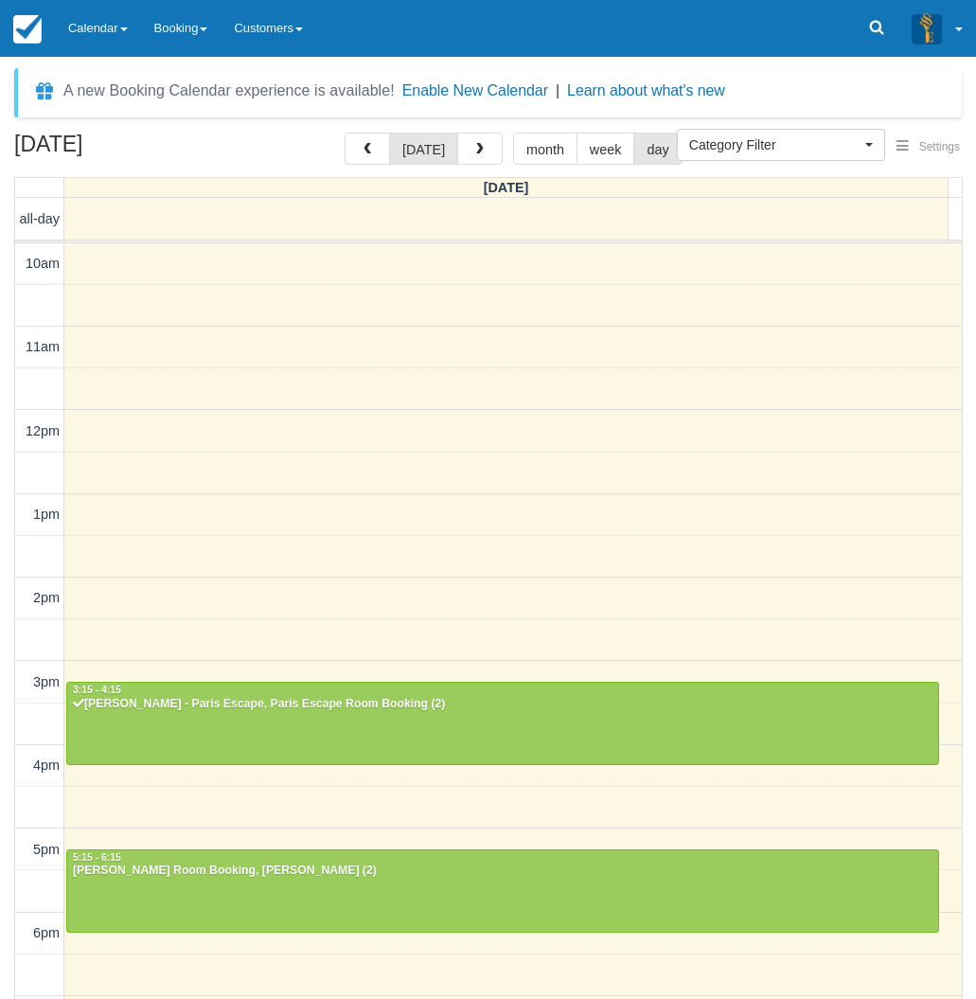
select select
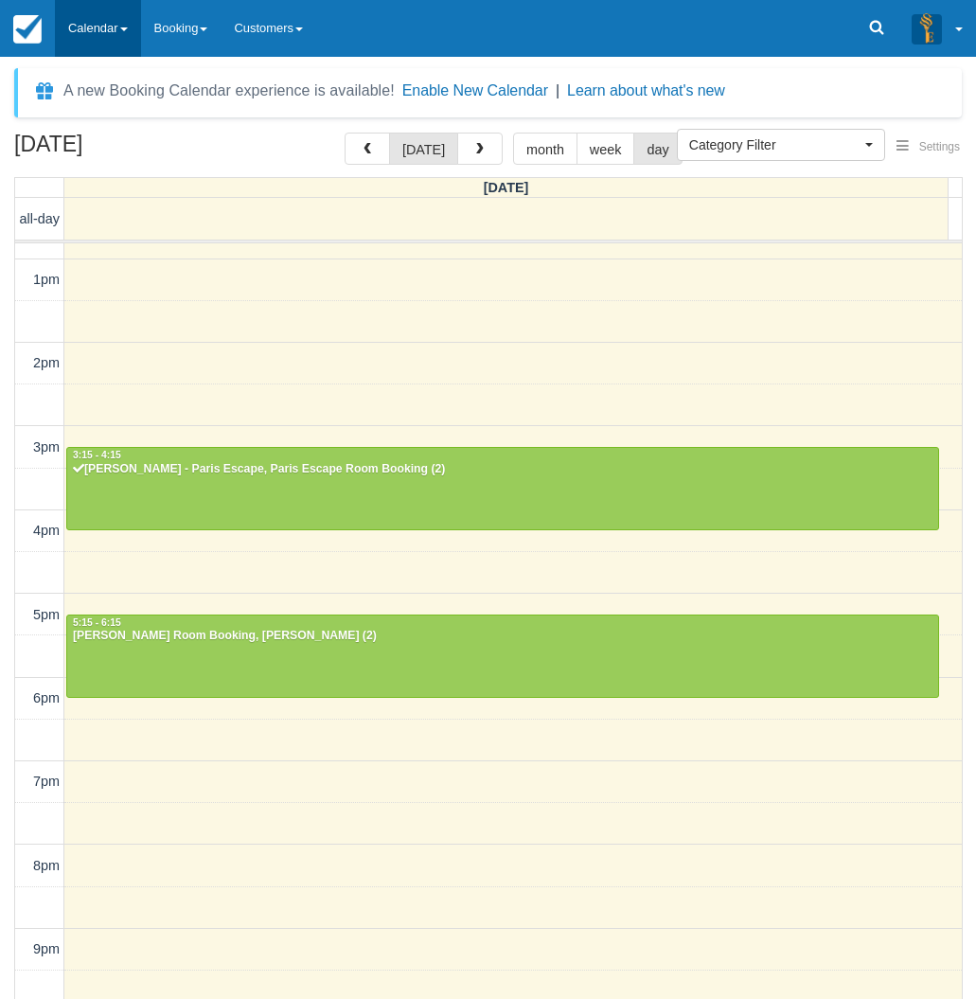
click at [111, 44] on link "Calendar" at bounding box center [98, 28] width 86 height 57
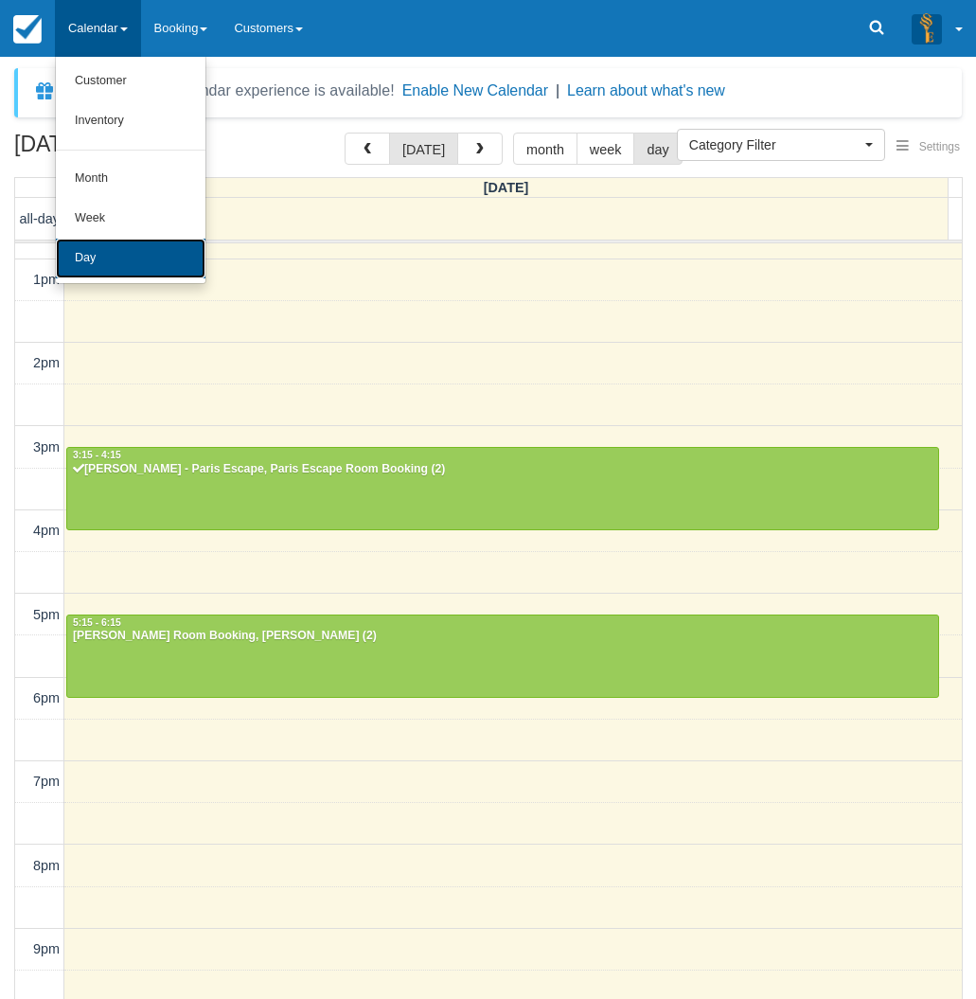
click at [105, 254] on link "Day" at bounding box center [131, 259] width 150 height 40
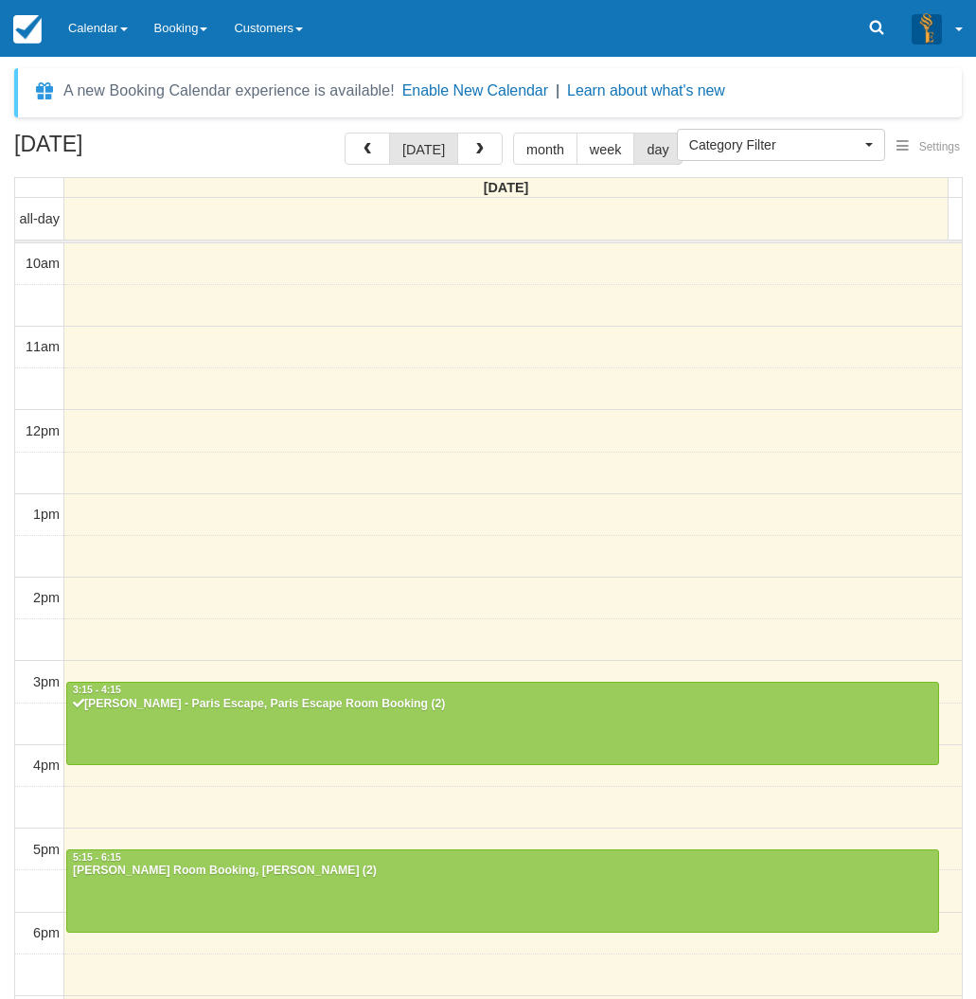
select select
